Goal: Check status: Check status

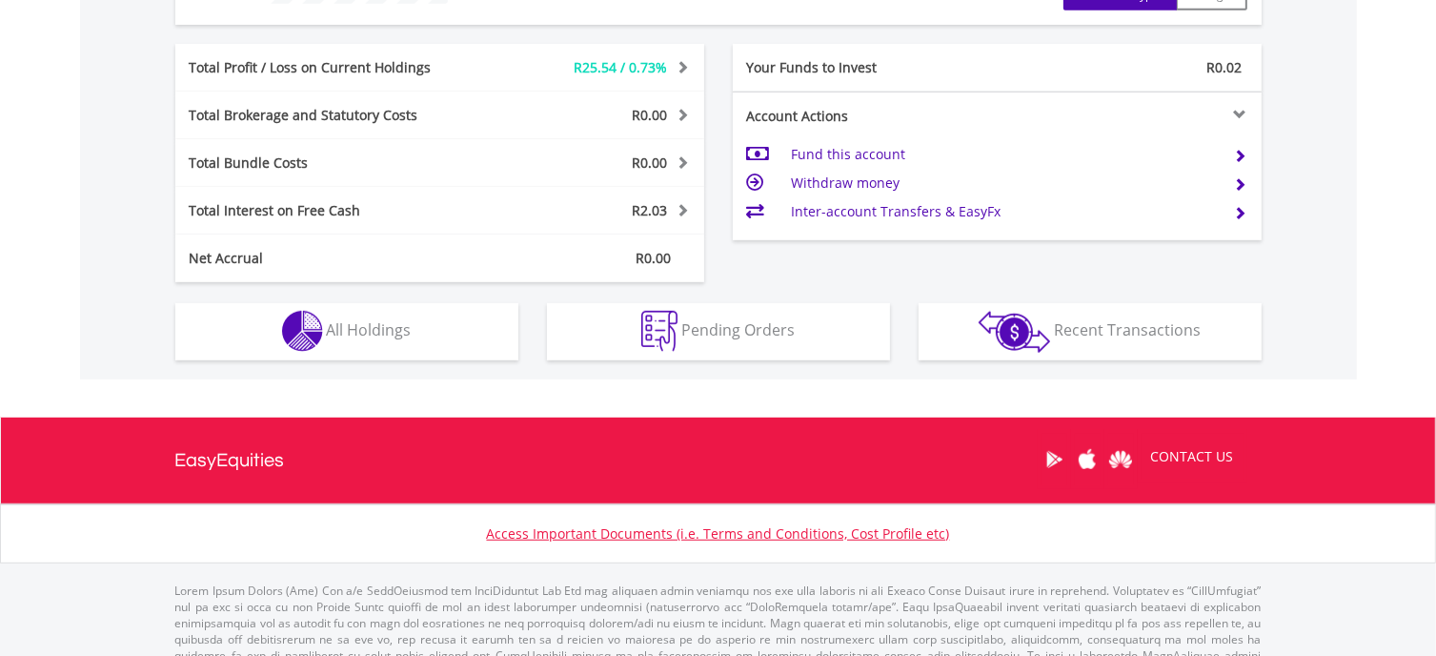
scroll to position [954, 0]
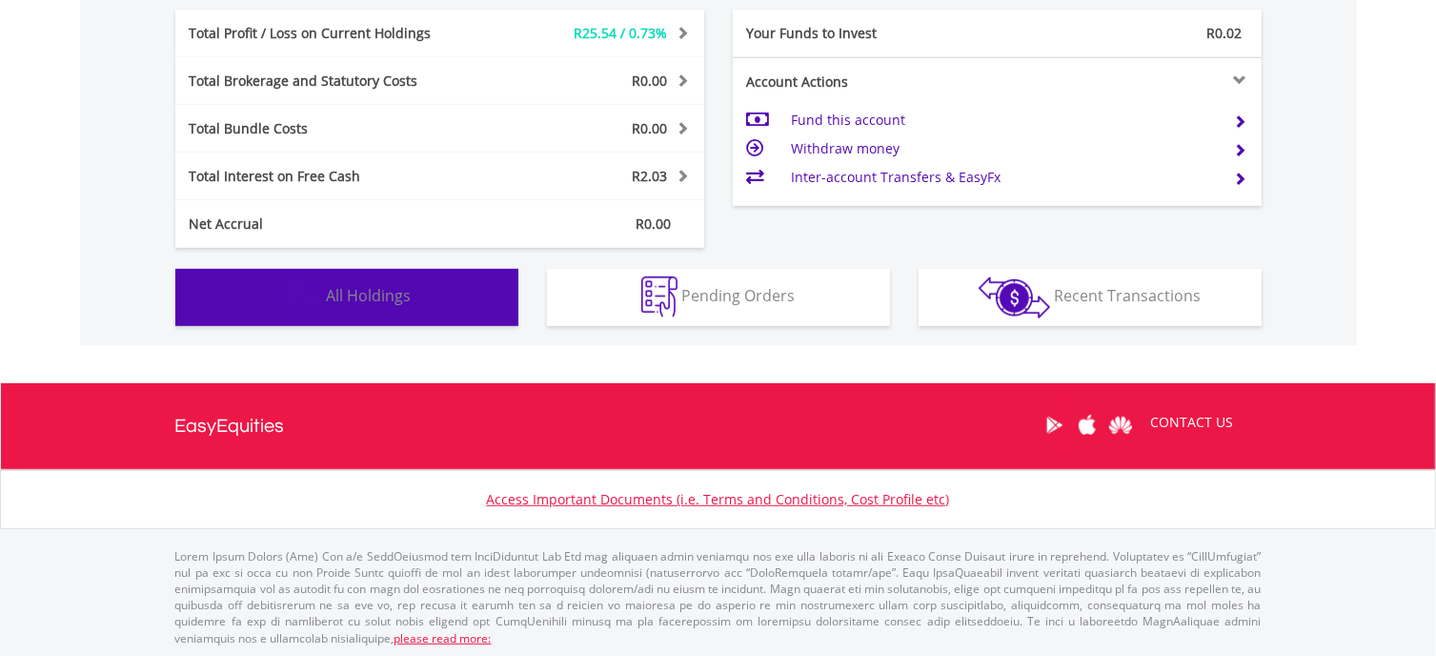
click at [414, 287] on button "Holdings All Holdings" at bounding box center [346, 297] width 343 height 57
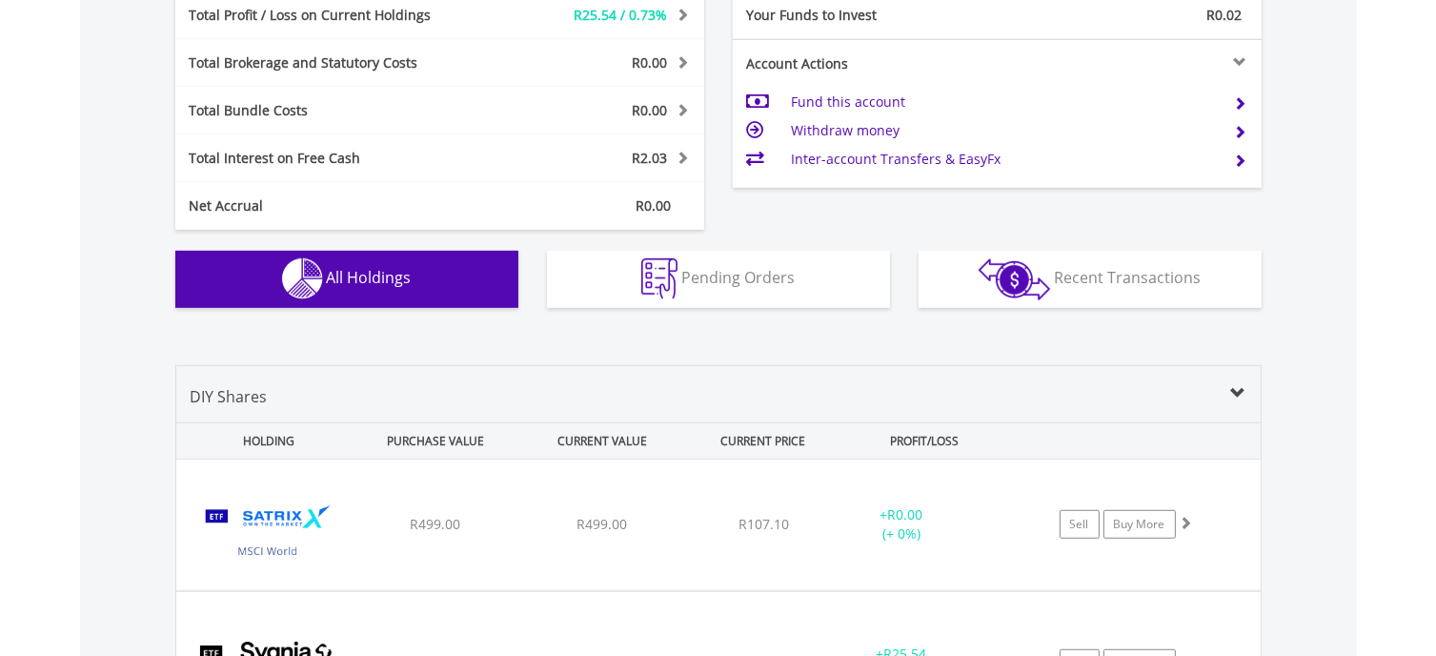
scroll to position [1132, 0]
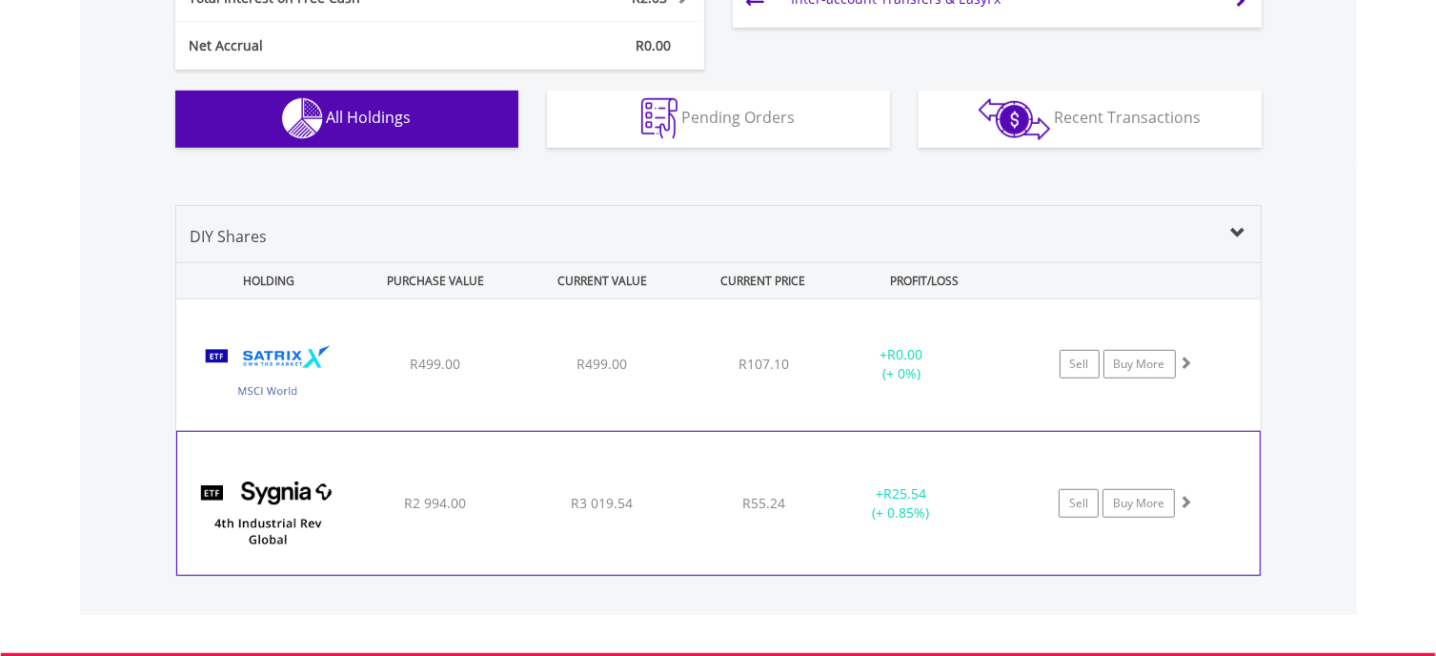
click at [577, 373] on span "R3 019.54" at bounding box center [602, 364] width 51 height 18
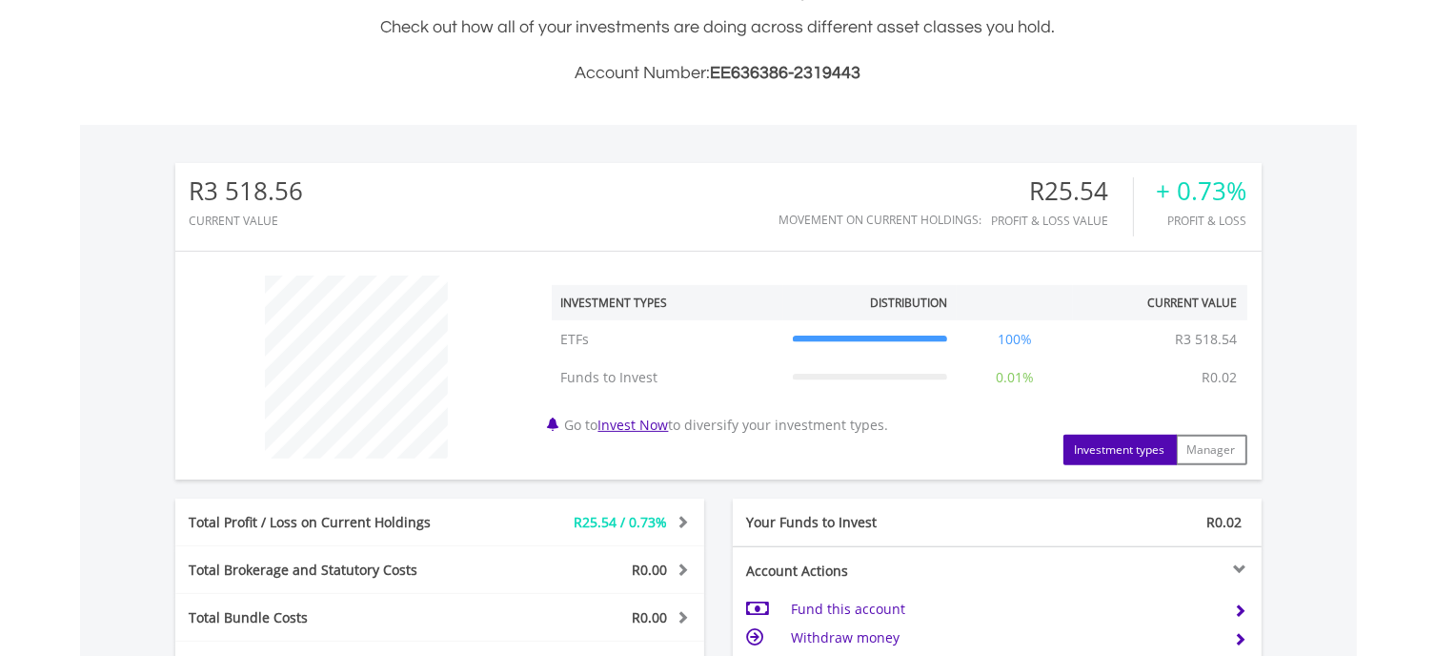
scroll to position [0, 0]
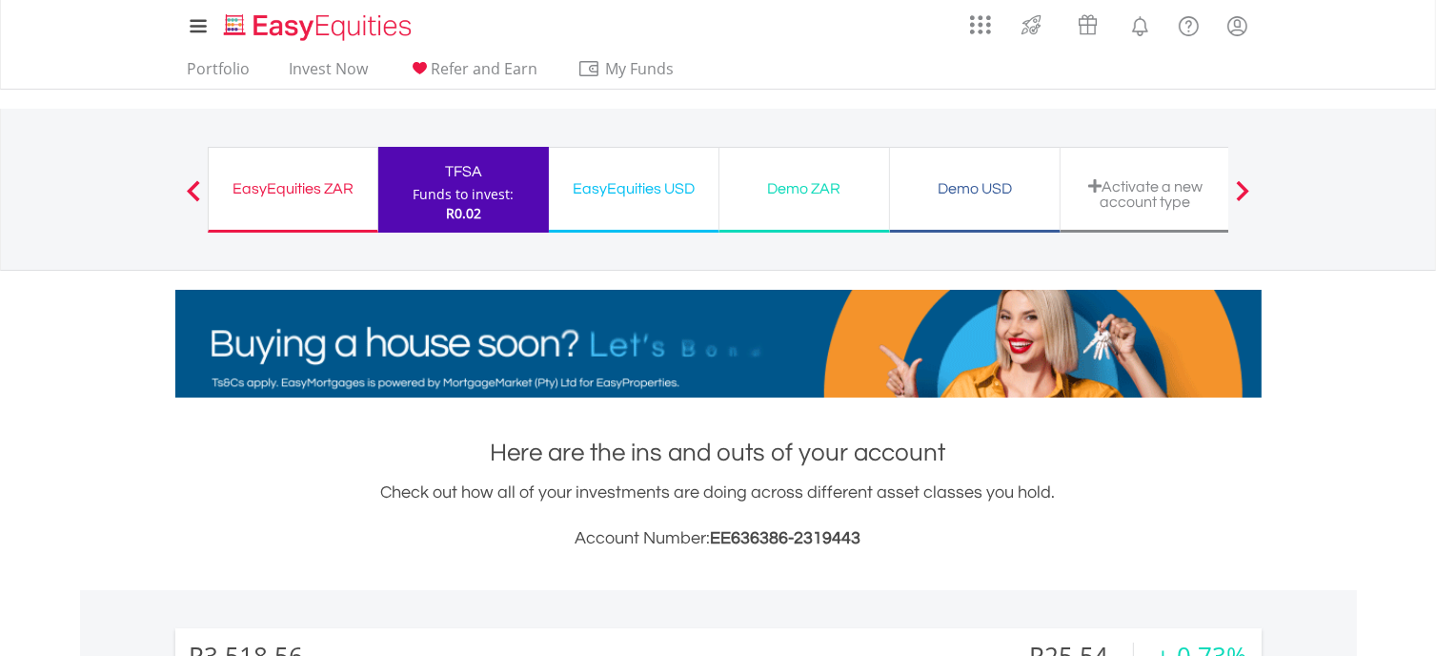
click at [323, 182] on div "EasyEquities ZAR" at bounding box center [293, 188] width 146 height 27
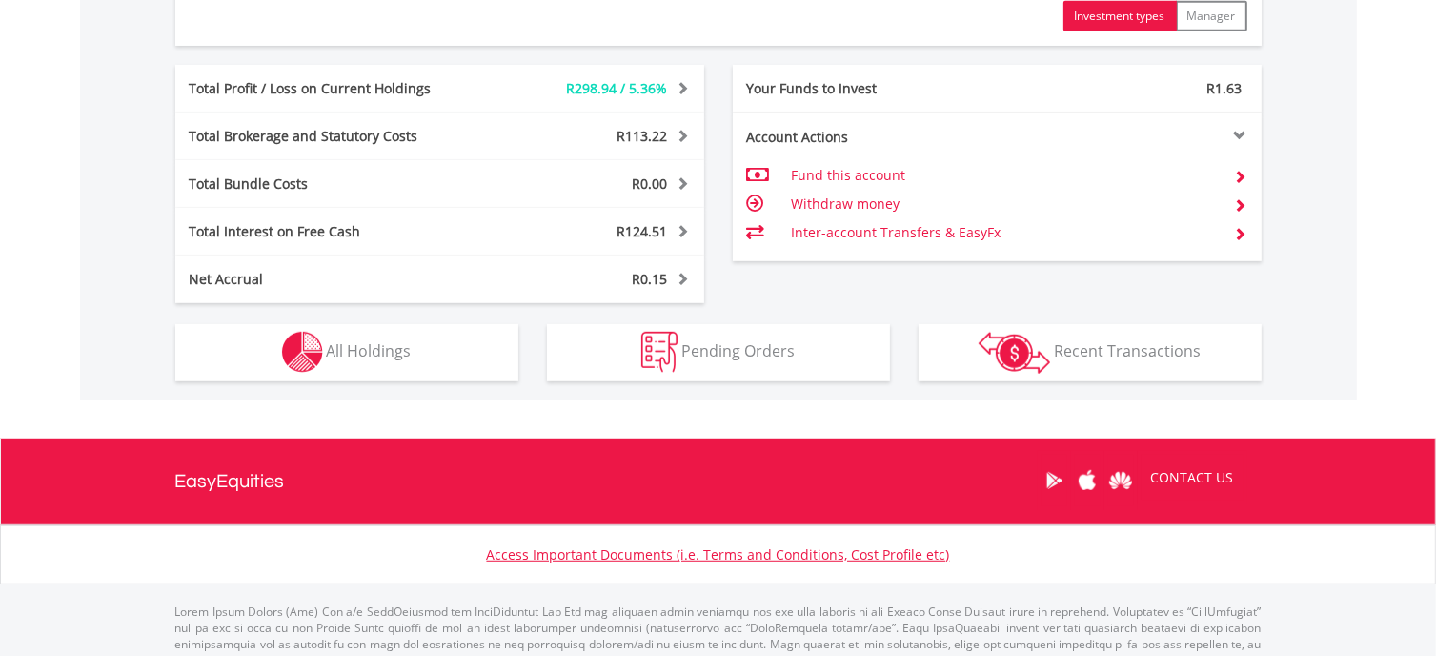
scroll to position [1048, 0]
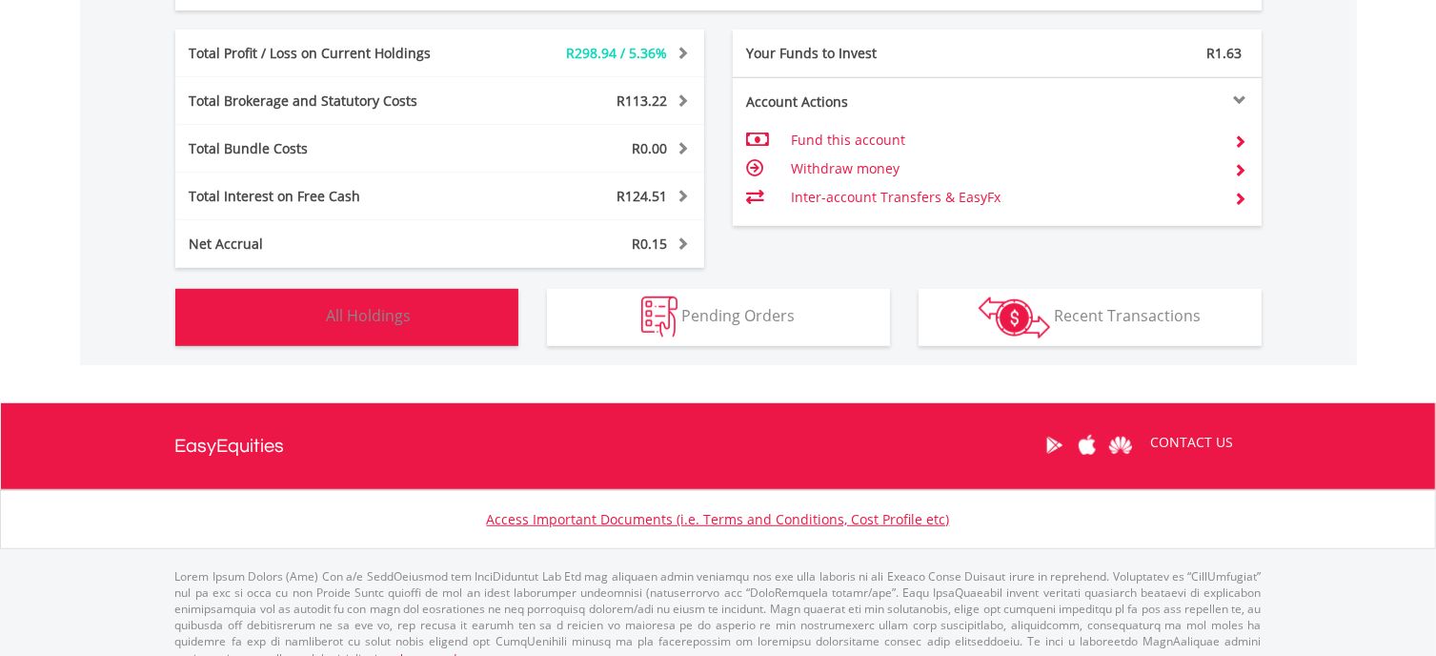
click at [355, 300] on button "Holdings All Holdings" at bounding box center [346, 317] width 343 height 57
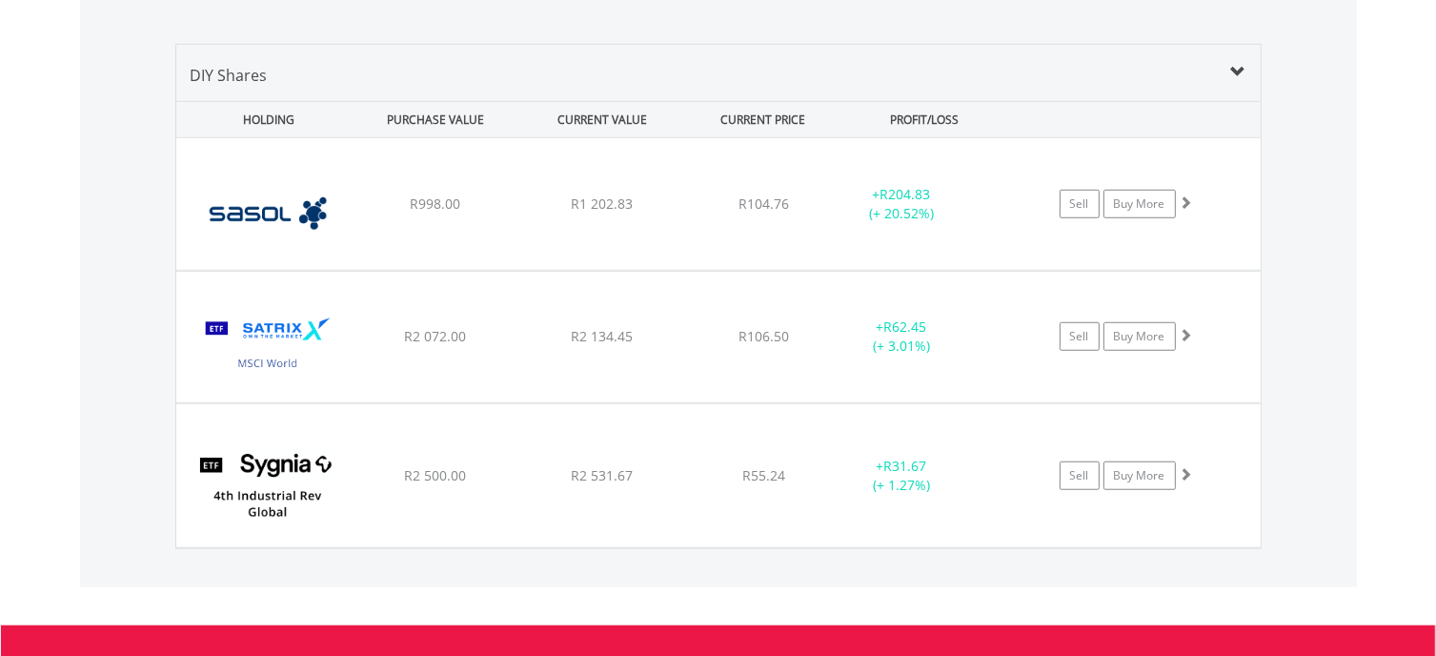
scroll to position [1450, 0]
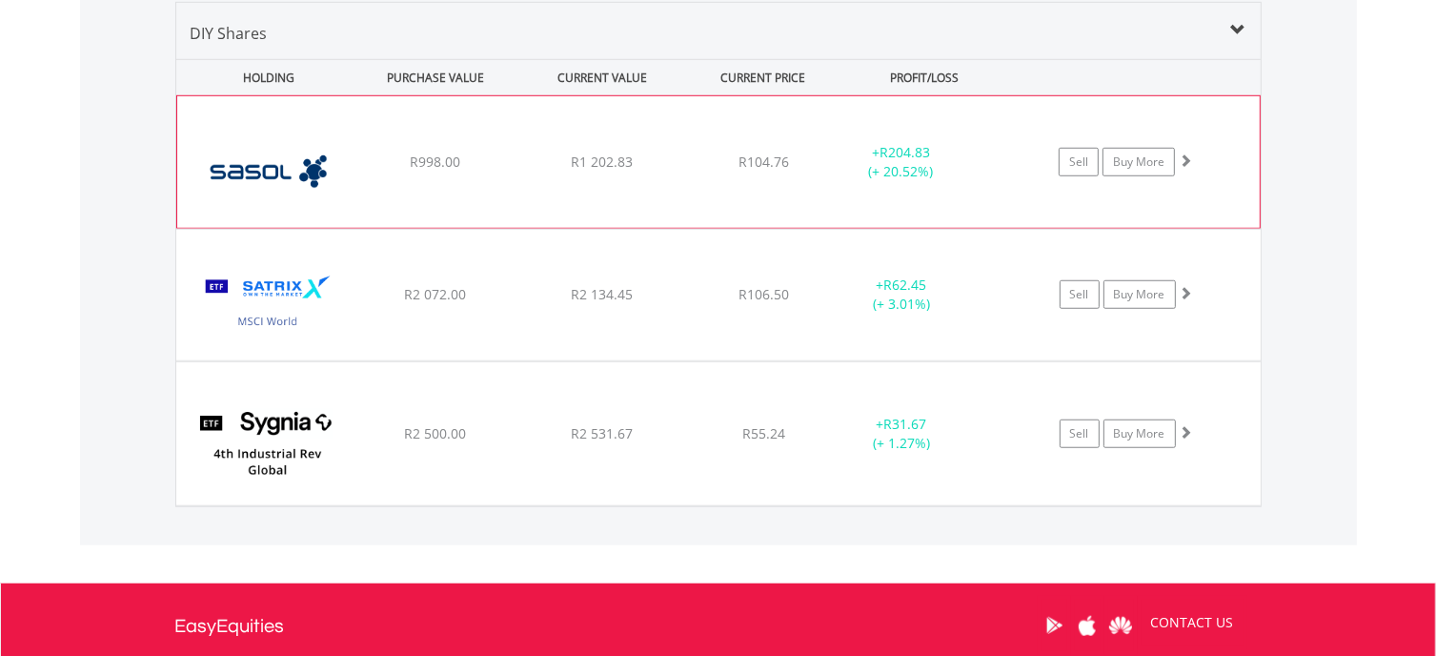
click at [496, 166] on div "R998.00" at bounding box center [436, 162] width 162 height 19
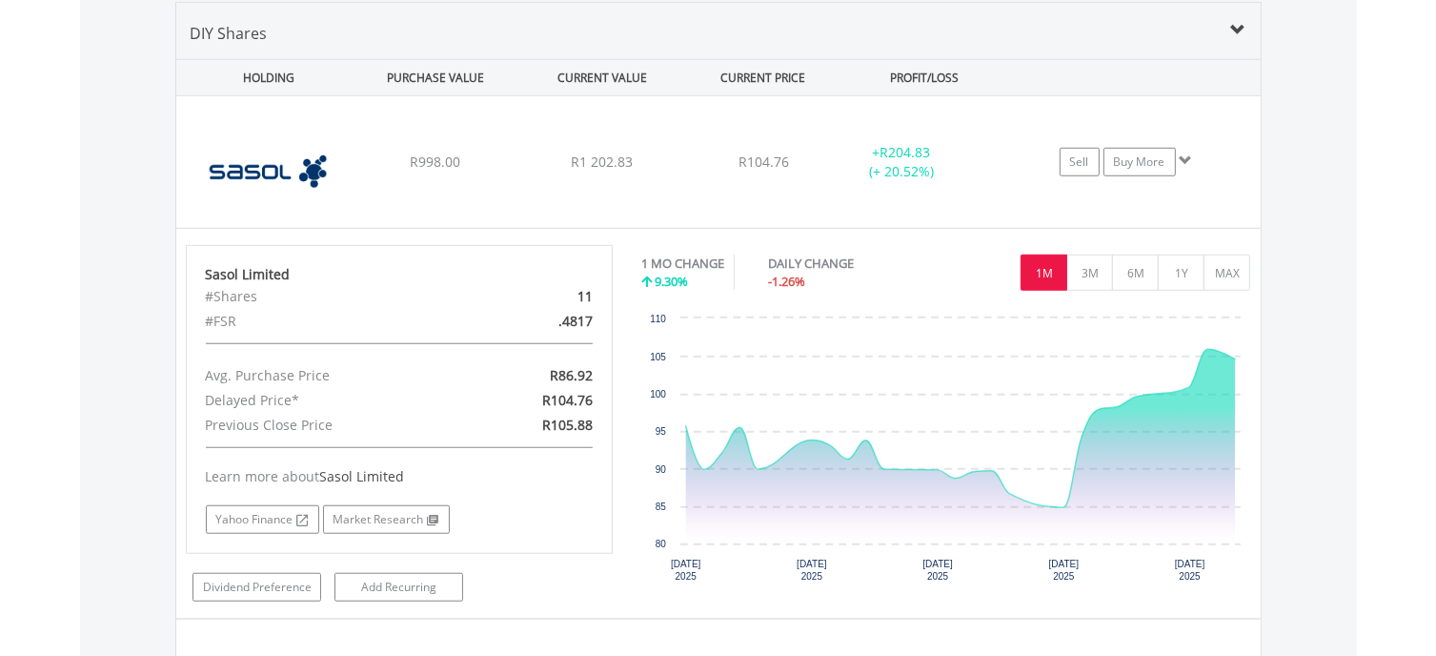
click at [451, 78] on div "PURCHASE VALUE" at bounding box center [436, 77] width 163 height 35
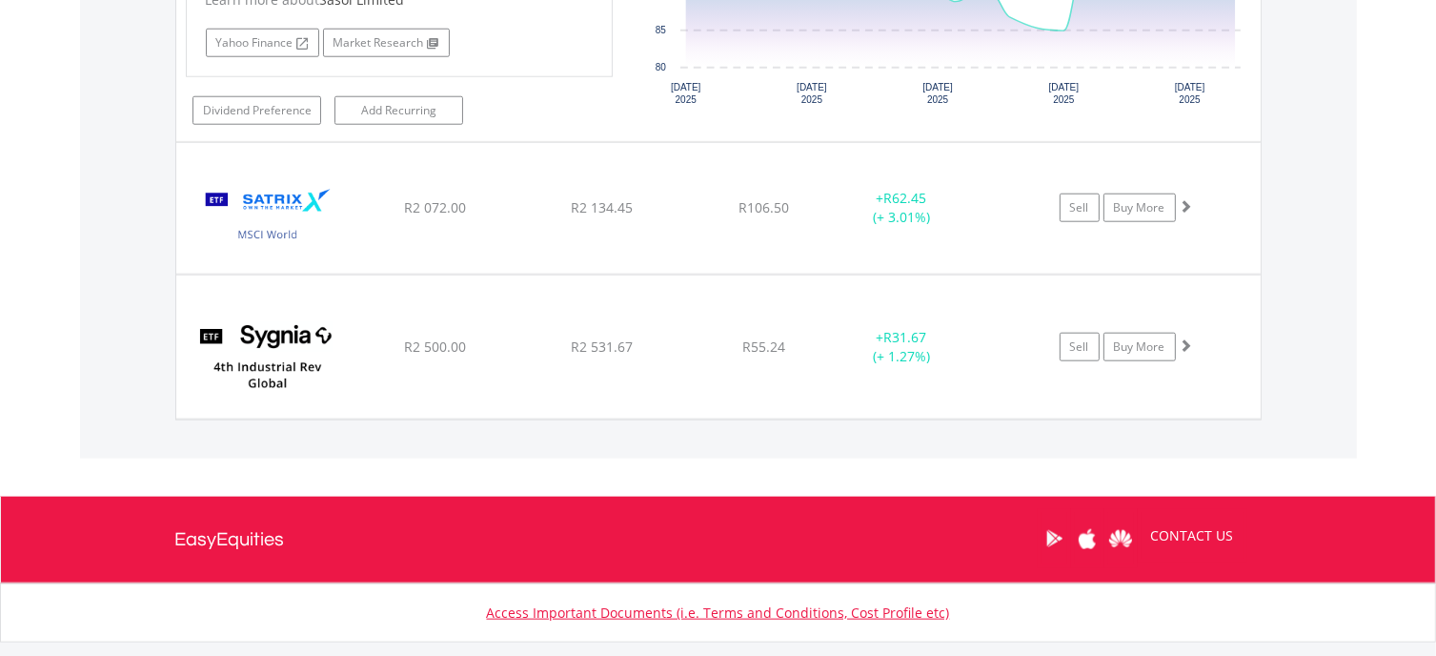
scroll to position [1831, 0]
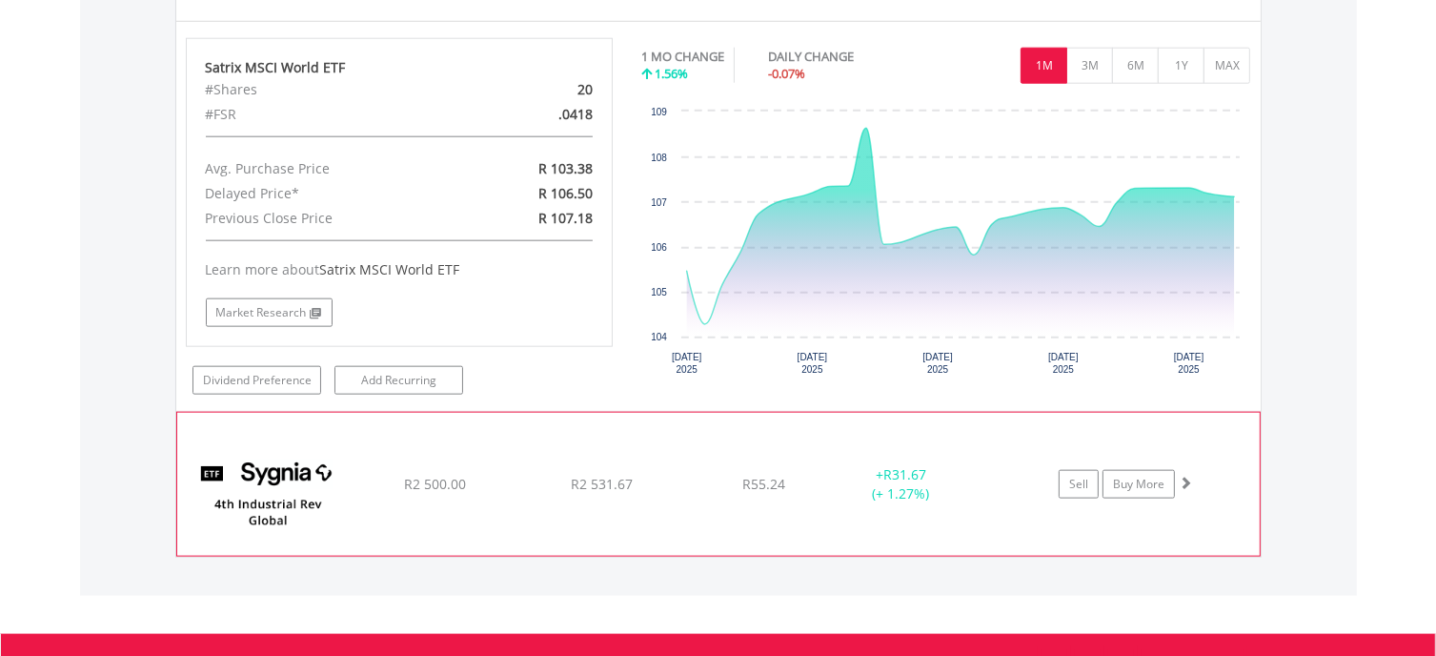
scroll to position [2212, 0]
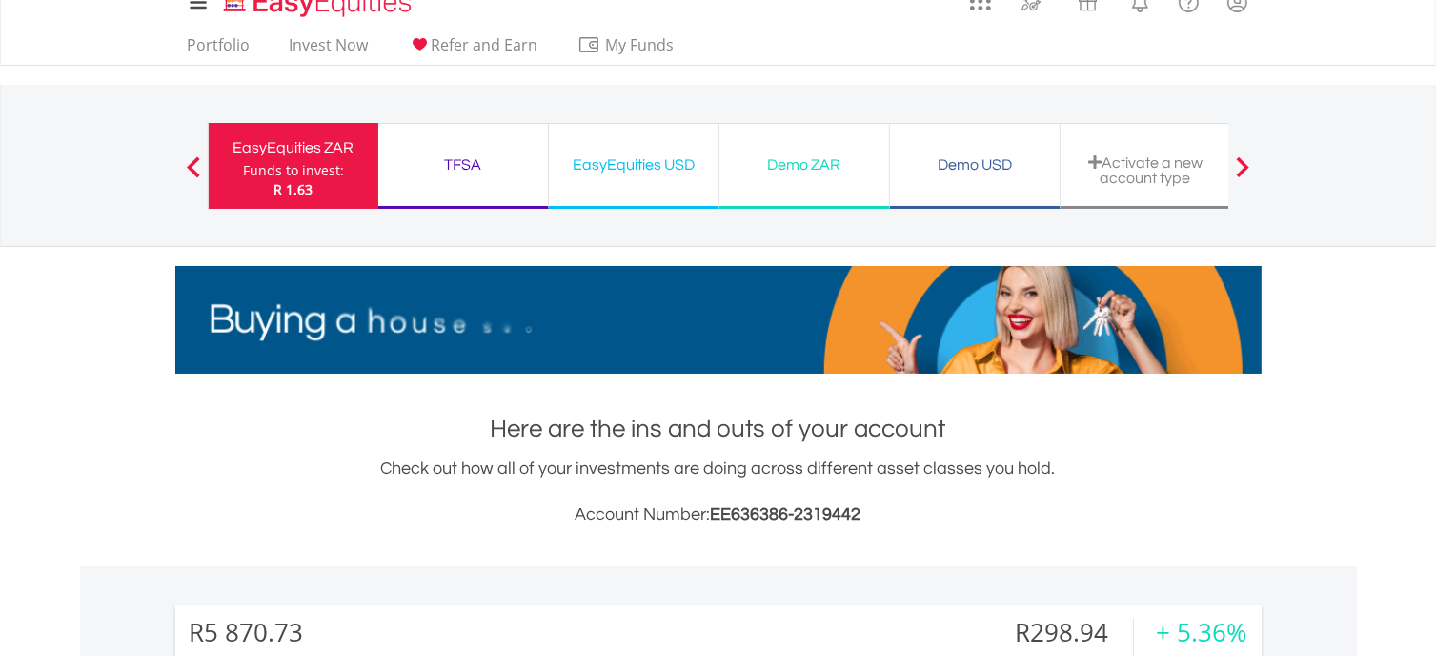
scroll to position [0, 0]
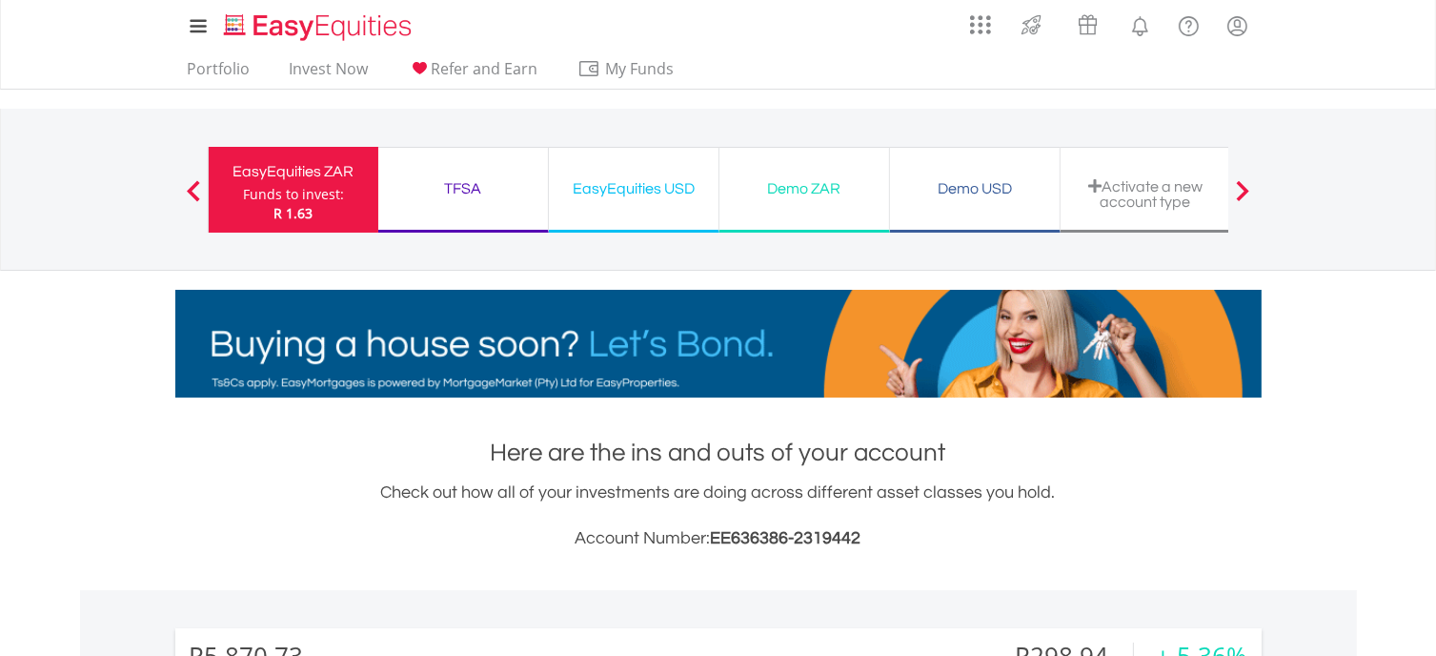
click at [641, 159] on div "EasyEquities USD Funds to invest: R 1.63" at bounding box center [634, 190] width 171 height 86
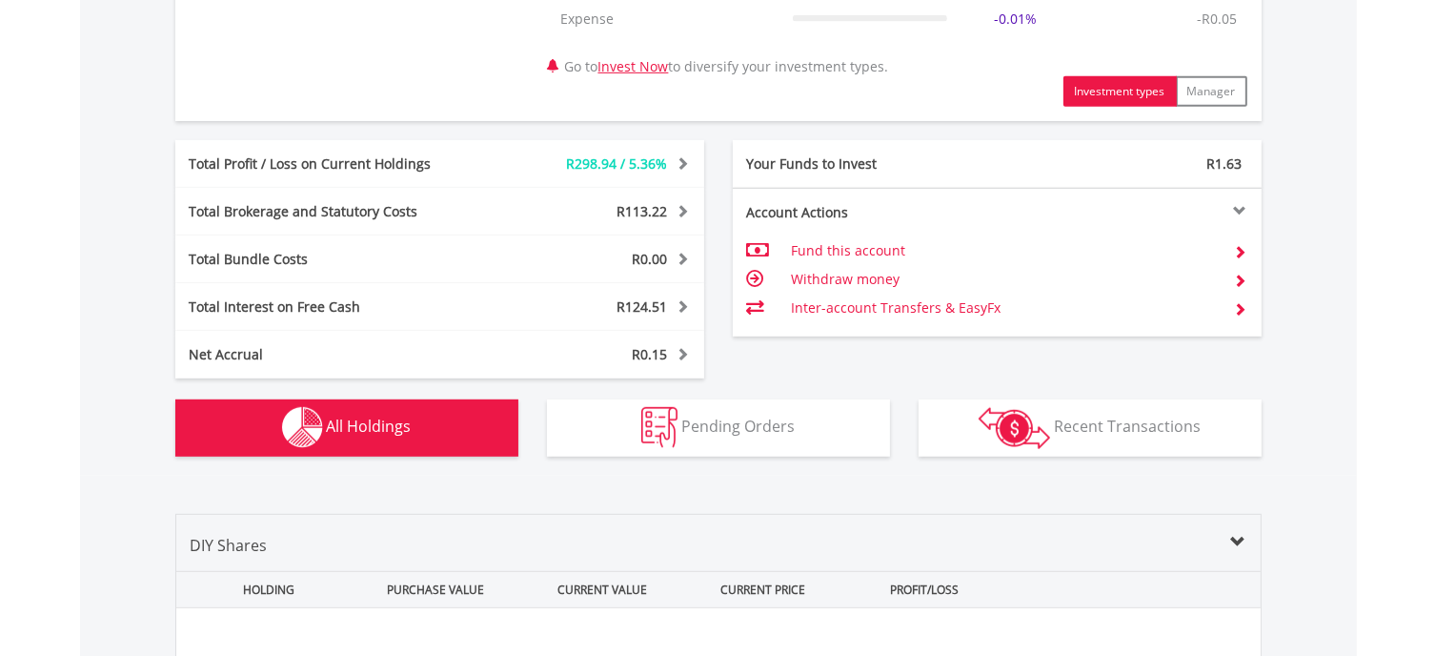
scroll to position [572, 0]
